Goal: Find specific page/section: Find specific page/section

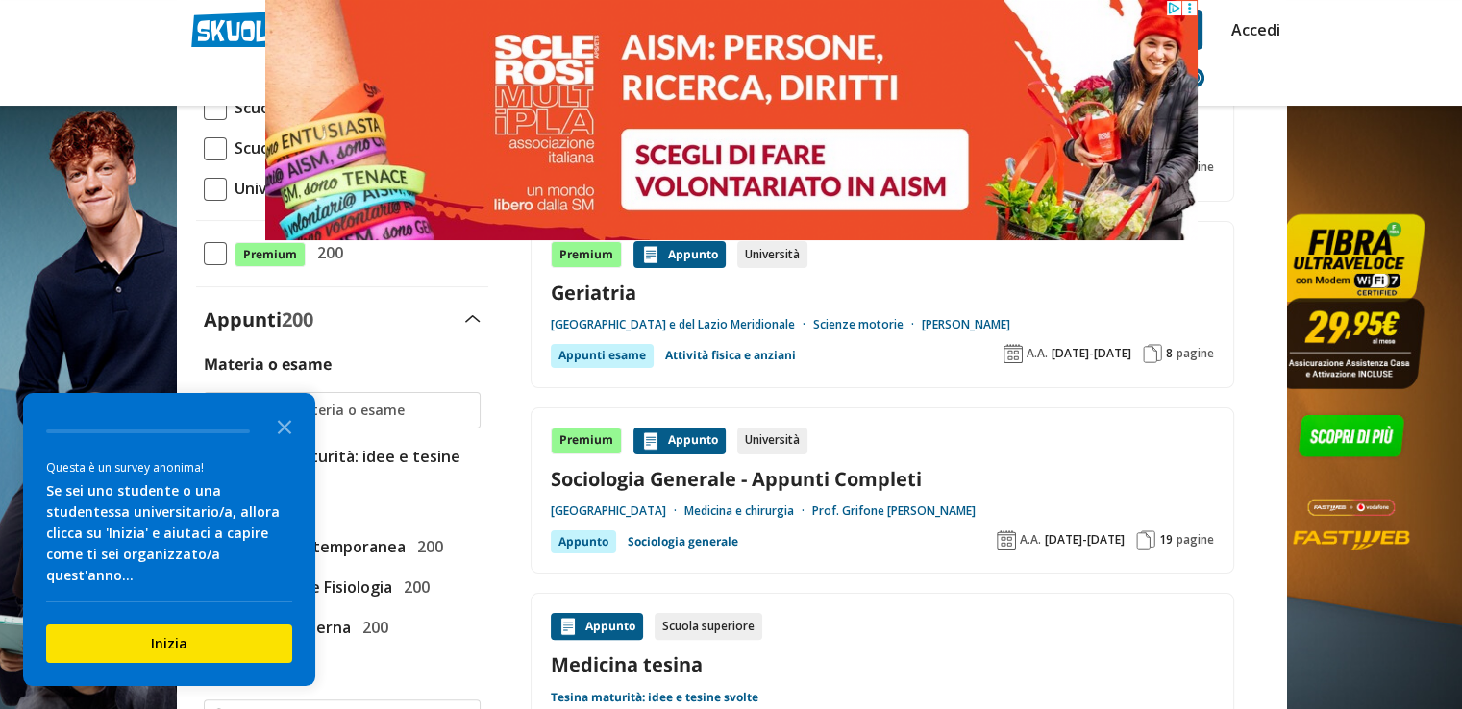
scroll to position [192, 0]
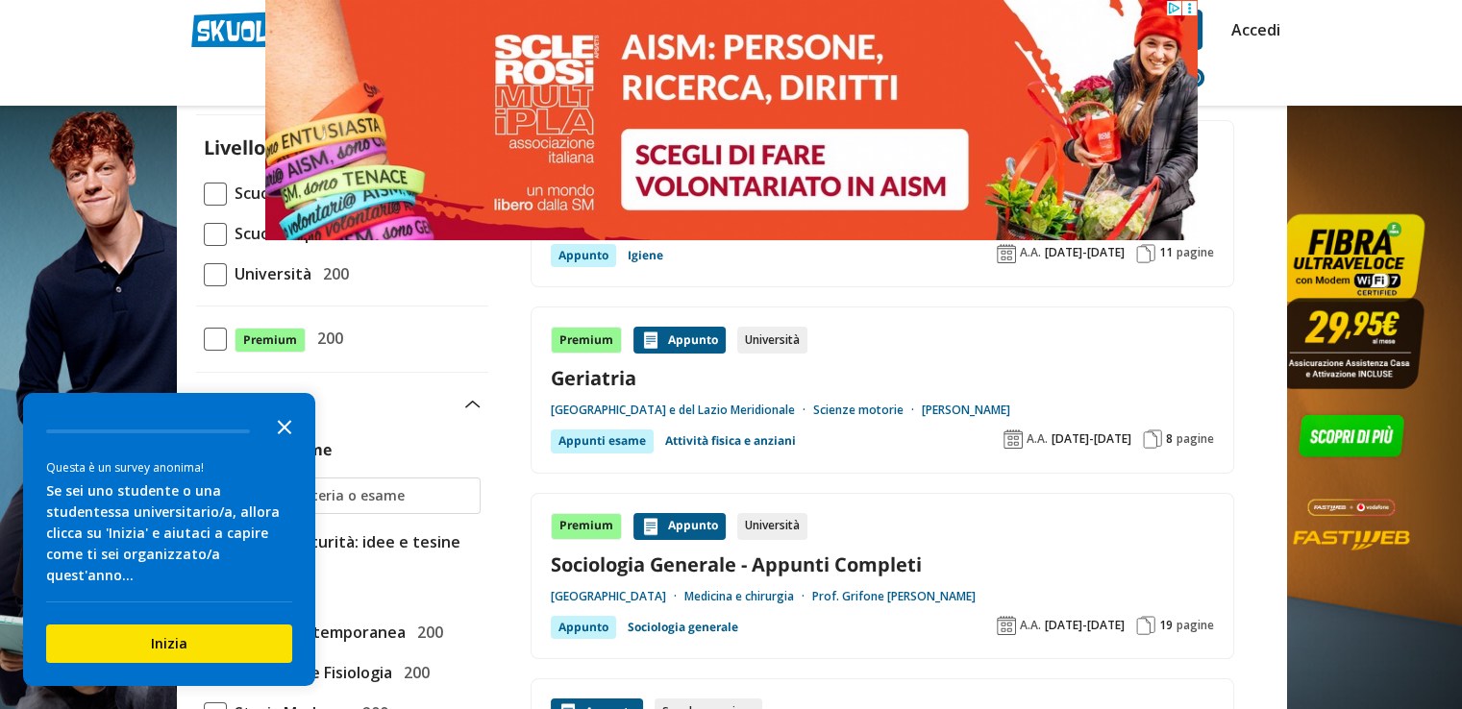
click at [281, 434] on polygon "Close the survey" at bounding box center [285, 427] width 14 height 14
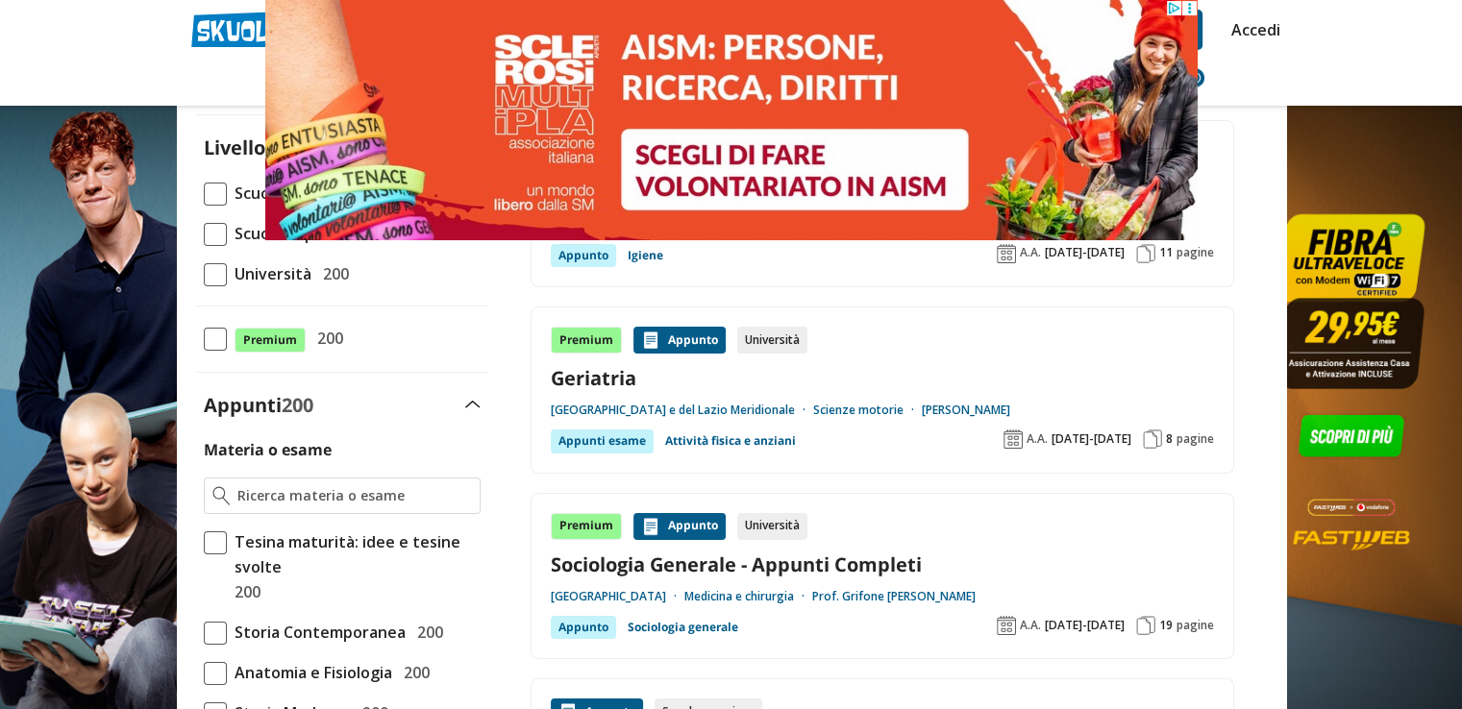
scroll to position [0, 0]
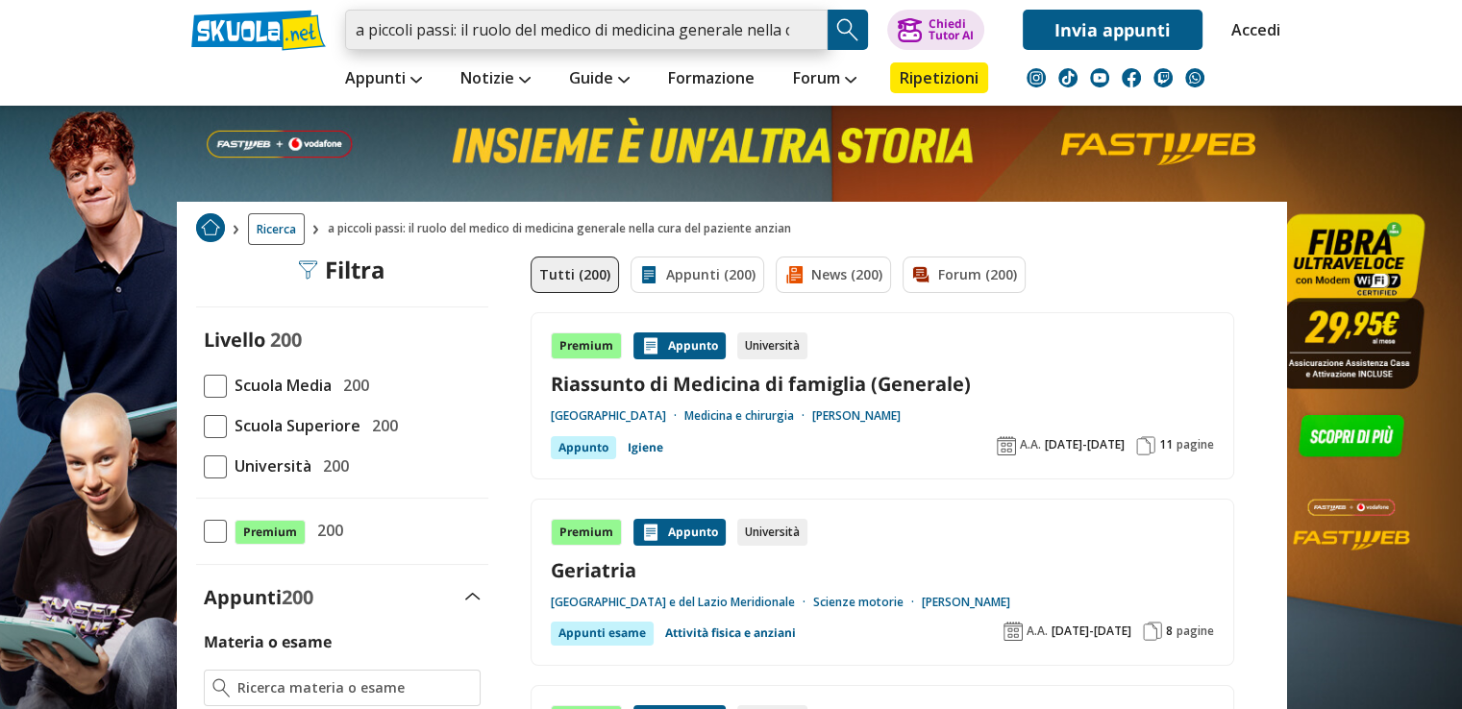
click at [802, 31] on input "a piccoli passi: il ruolo del medico di medicina generale nella cura del pazien…" at bounding box center [586, 30] width 483 height 40
click at [690, 36] on input "search" at bounding box center [586, 30] width 483 height 40
paste input "A piccoli passi: il ruolo del medico di medicina generale nella cura del pazien…"
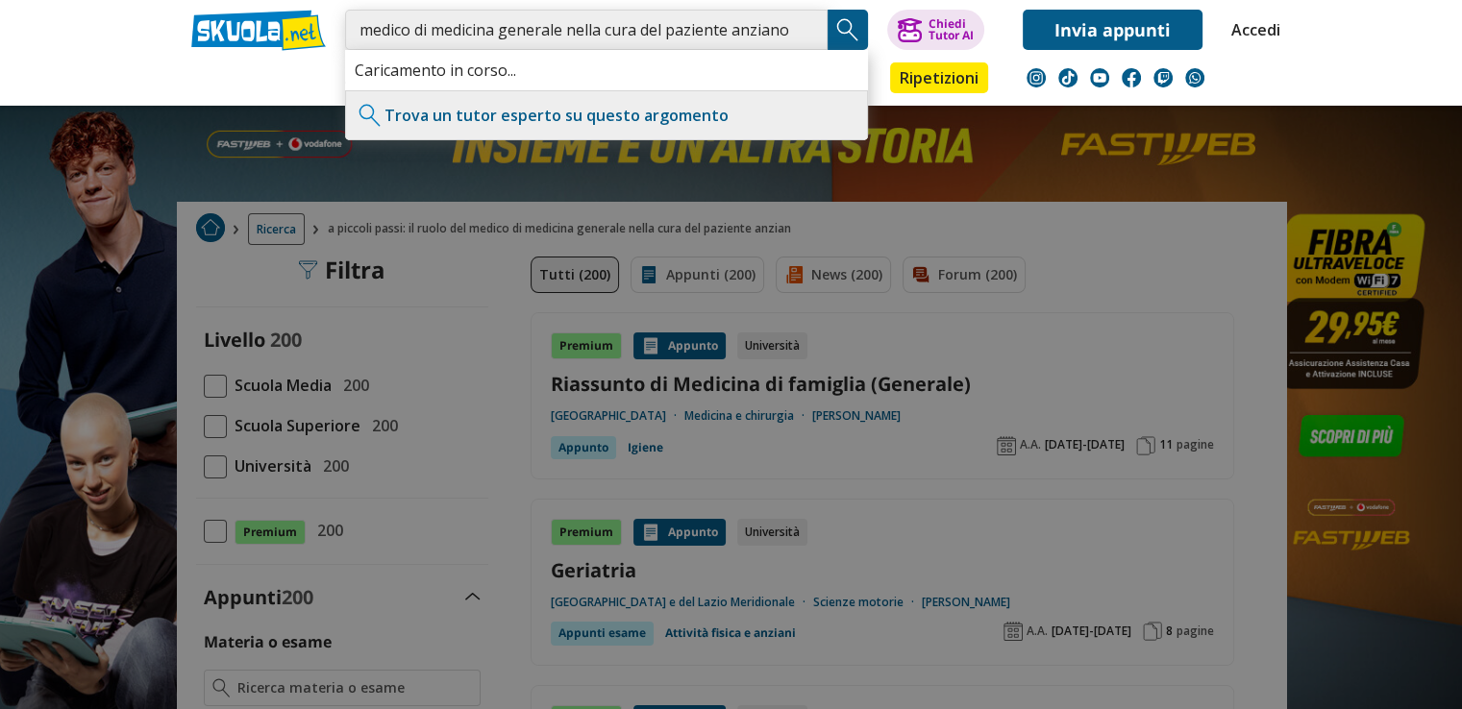
type input "A piccoli passi: il ruolo del medico di medicina generale nella cura del pazien…"
click at [834, 33] on img "Search Button" at bounding box center [847, 29] width 29 height 29
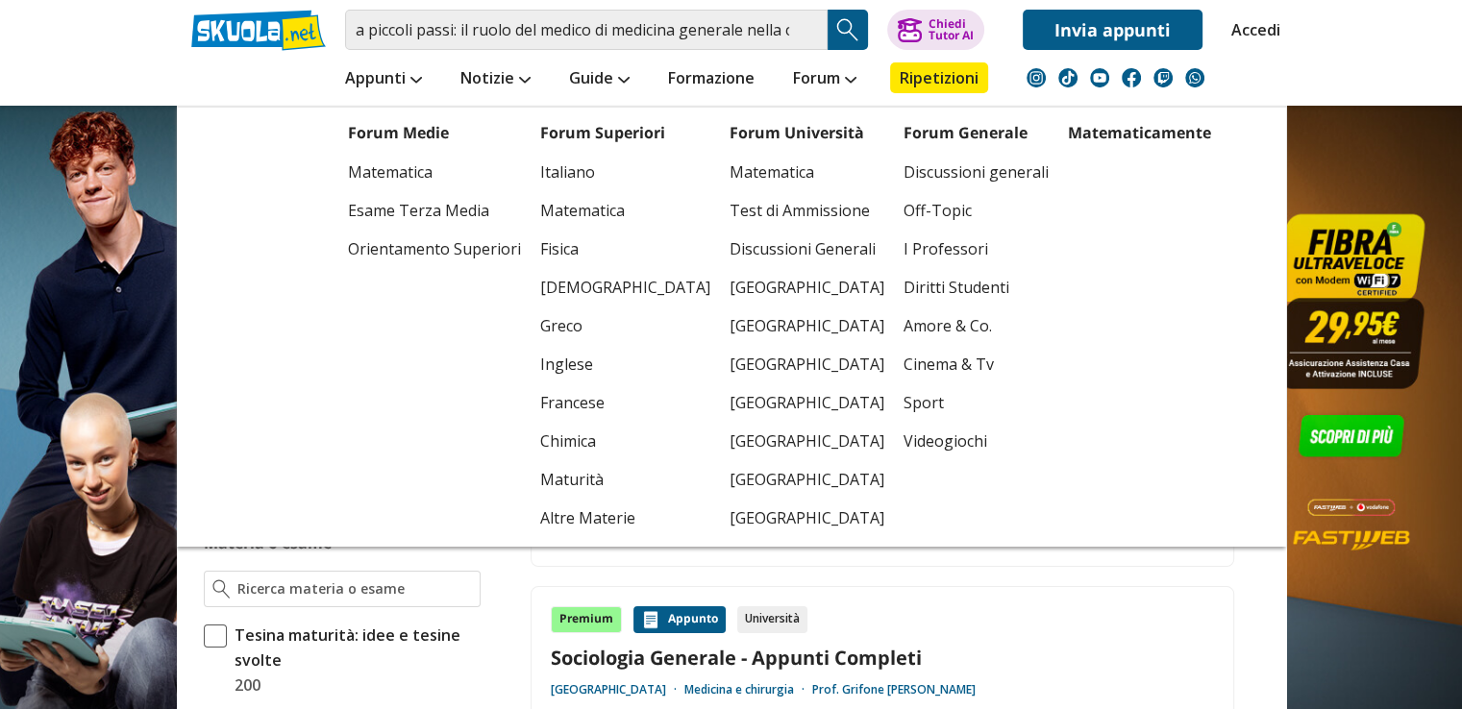
scroll to position [96, 0]
